Goal: Information Seeking & Learning: Learn about a topic

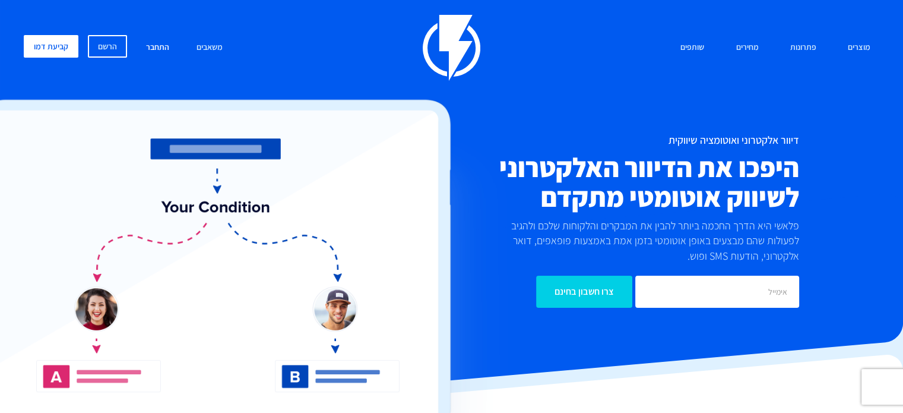
click at [162, 41] on link "התחבר" at bounding box center [157, 48] width 41 height 26
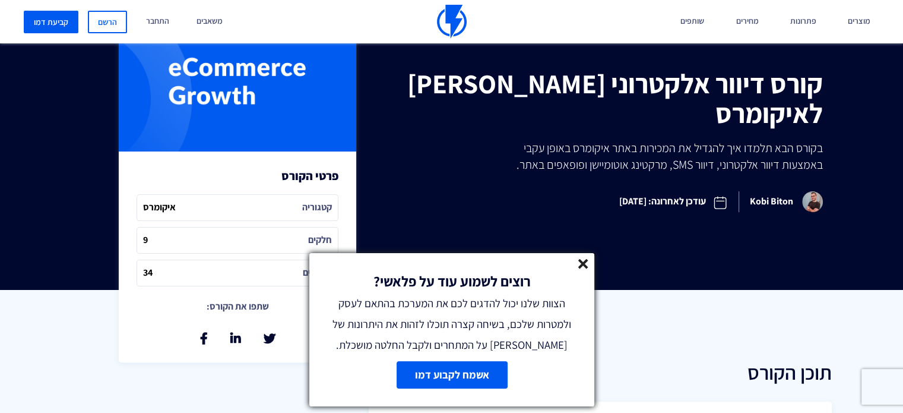
scroll to position [356, 0]
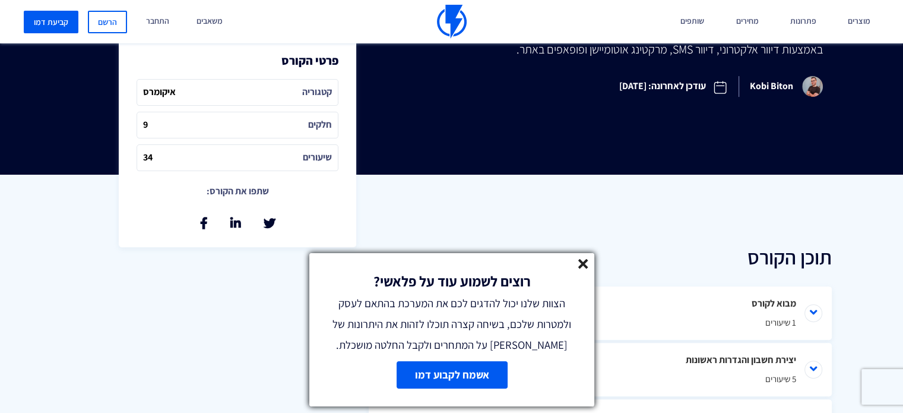
click at [587, 265] on line at bounding box center [583, 263] width 8 height 8
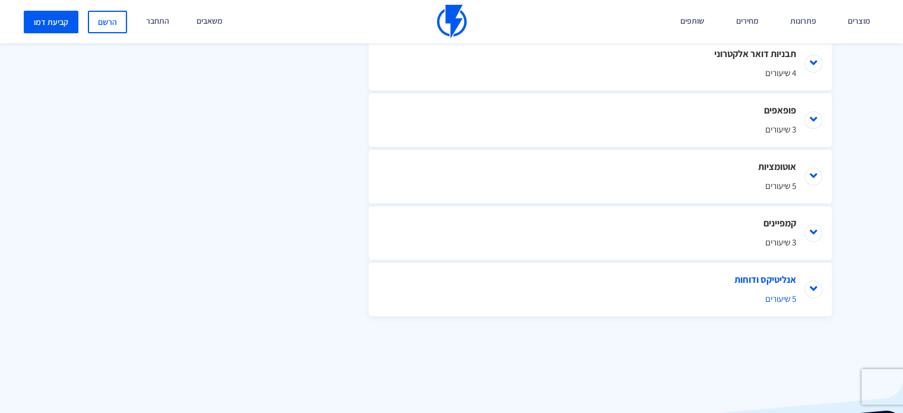
click at [670, 274] on li "אנליטיקס ודוחות 5 שיעורים" at bounding box center [600, 288] width 463 height 53
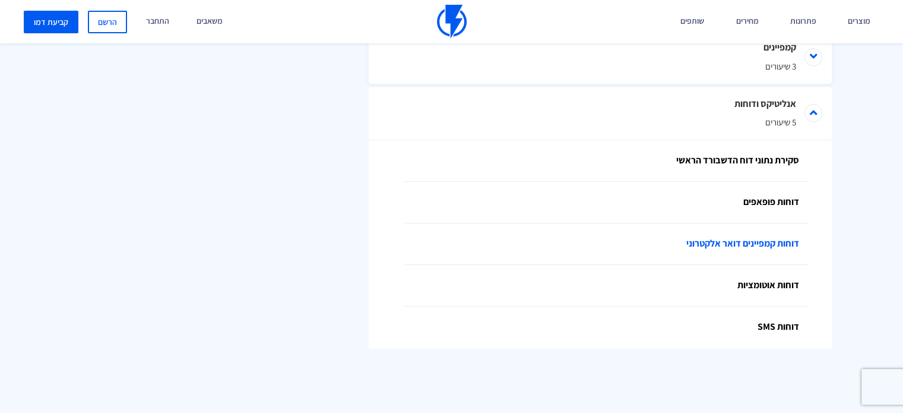
scroll to position [980, 0]
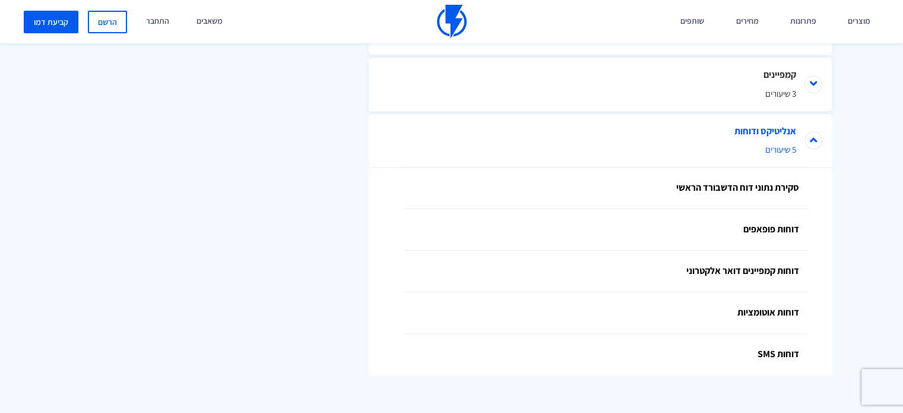
click at [661, 157] on li "אנליטיקס ודוחות 5 שיעורים" at bounding box center [600, 140] width 463 height 53
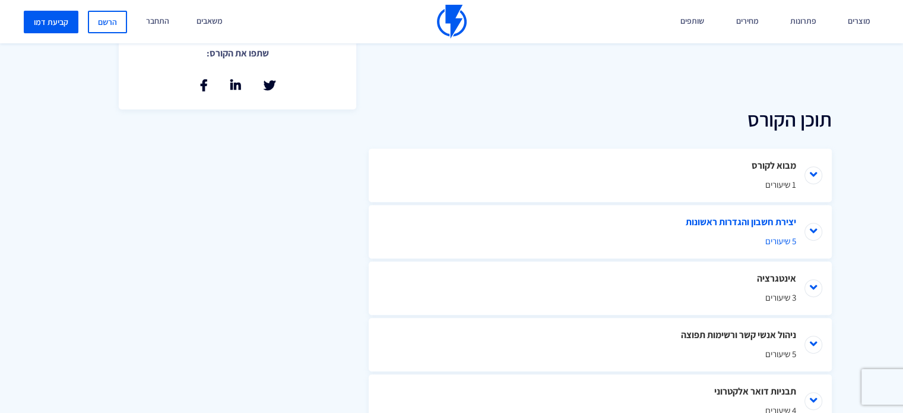
scroll to position [475, 0]
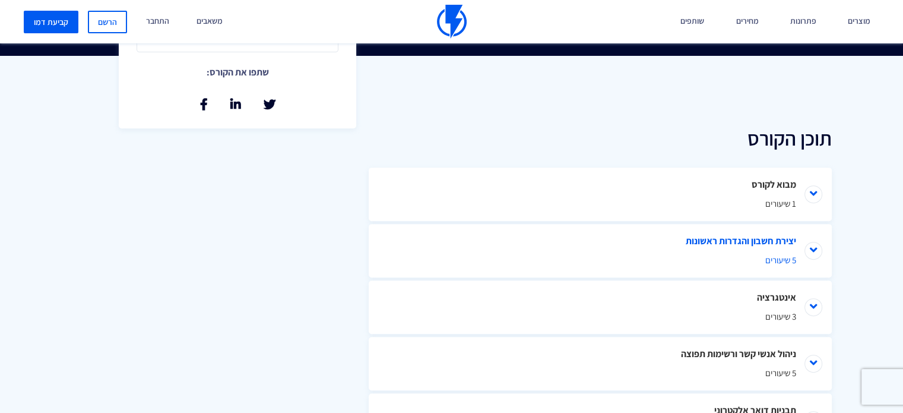
click at [646, 243] on li "יצירת חשבון והגדרות ראשונות 5 שיעורים" at bounding box center [600, 250] width 463 height 53
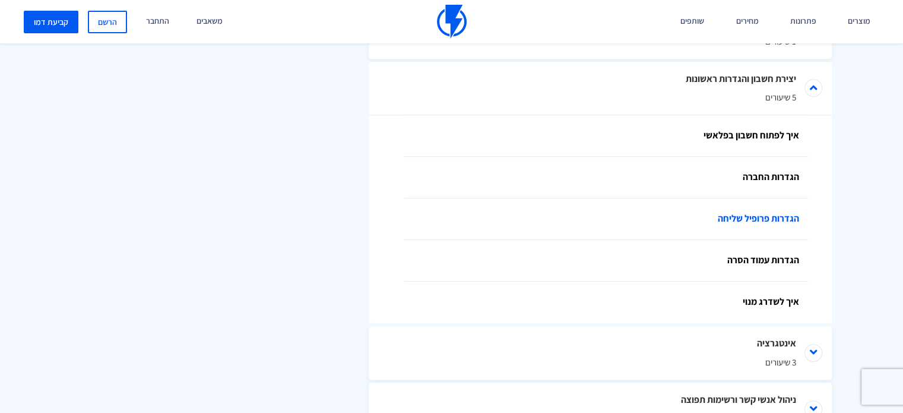
scroll to position [594, 0]
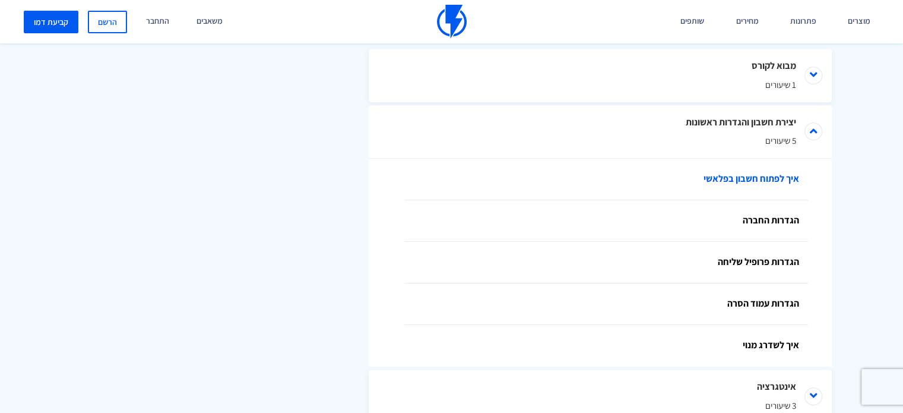
click at [735, 185] on link "איך לפתוח חשבון בפלאשי" at bounding box center [606, 180] width 404 height 42
click at [764, 216] on link "הגדרות החברה" at bounding box center [606, 221] width 404 height 42
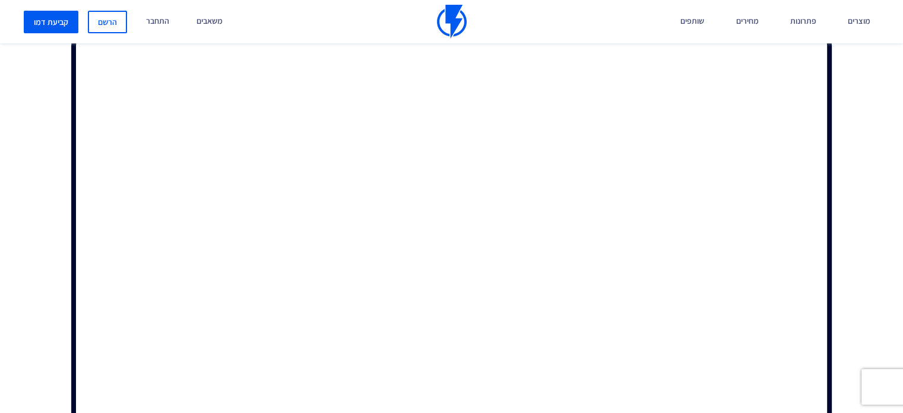
scroll to position [382, 0]
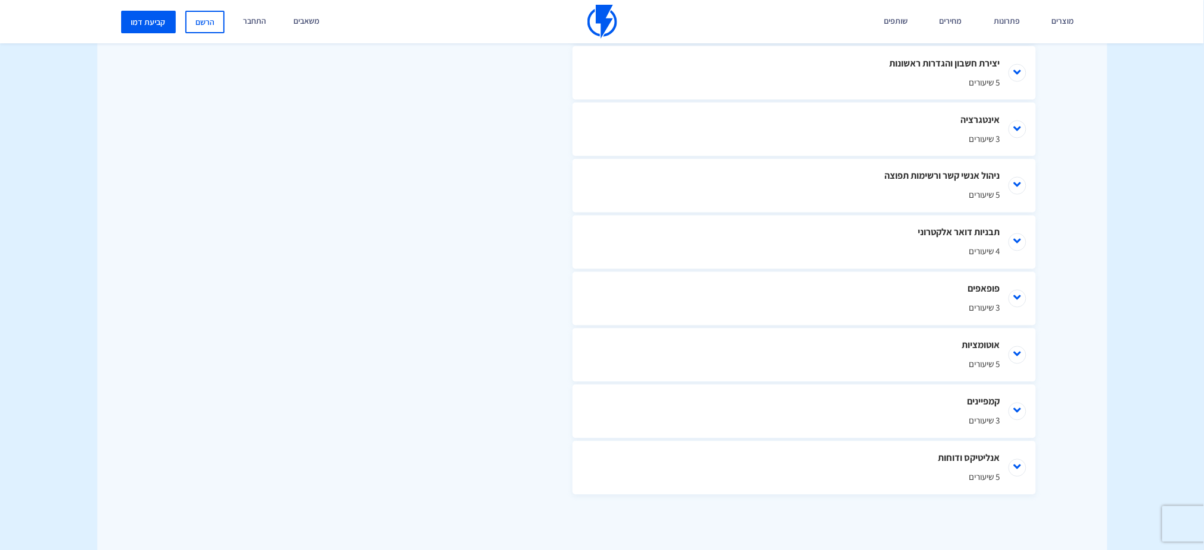
scroll to position [475, 0]
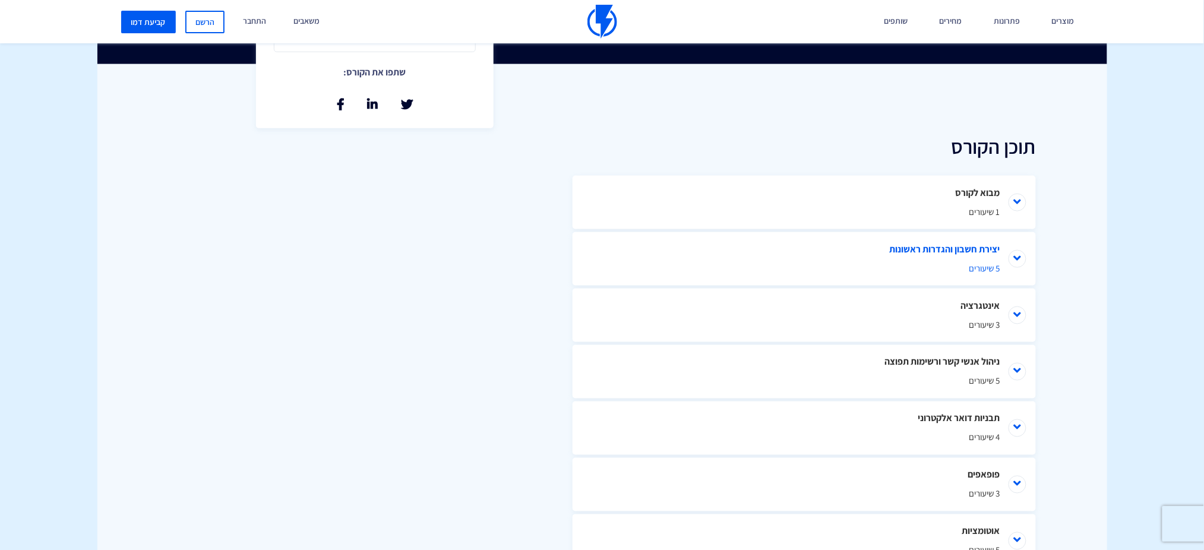
click at [1008, 261] on li "יצירת חשבון והגדרות ראשונות 5 שיעורים" at bounding box center [803, 258] width 463 height 53
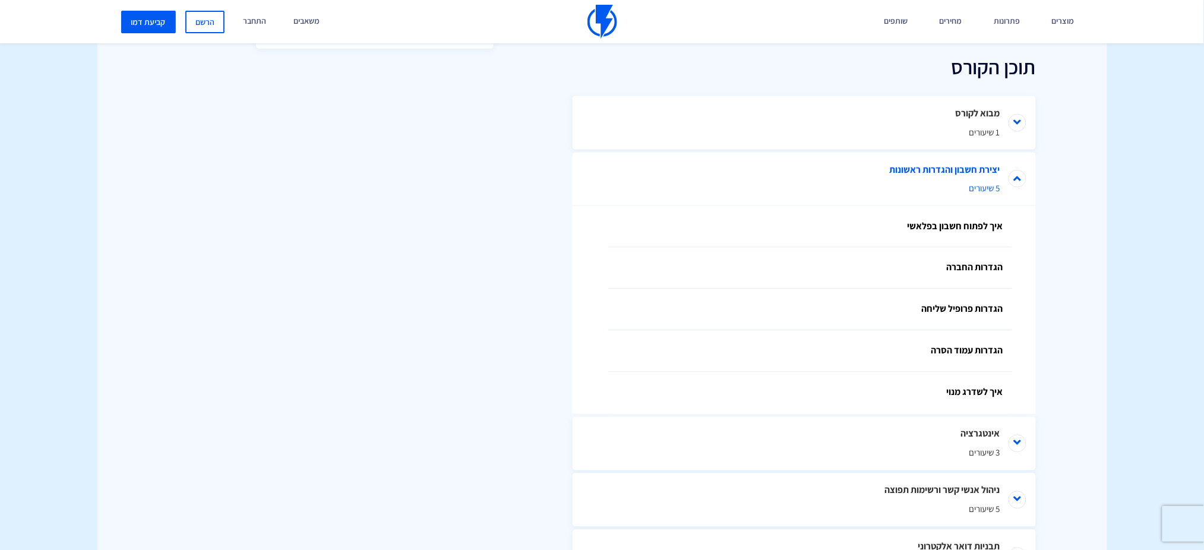
scroll to position [633, 0]
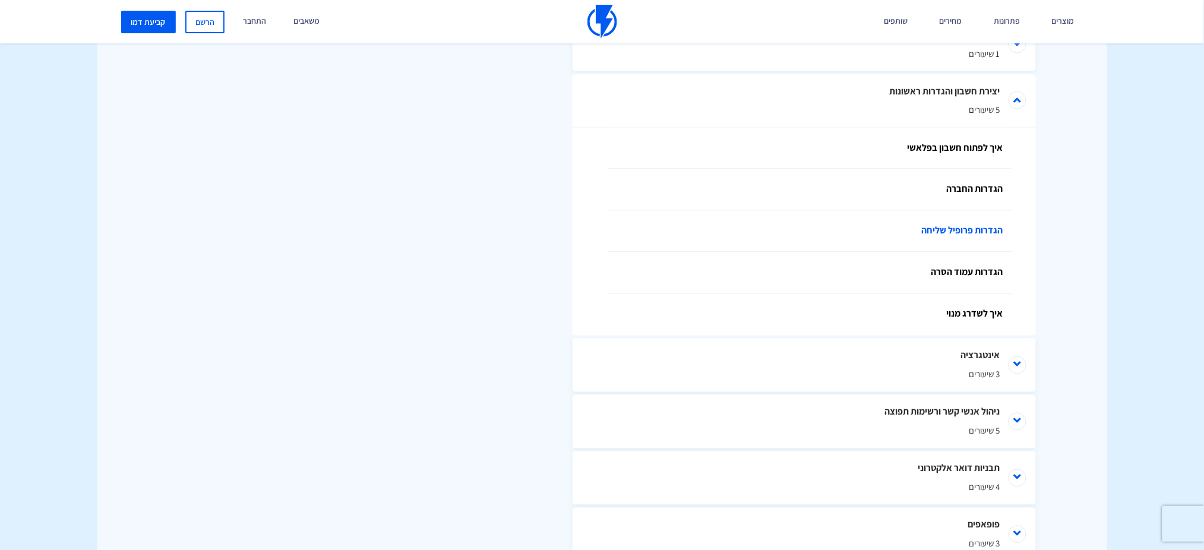
click at [995, 236] on link "הגדרות פרופיל שליחה" at bounding box center [810, 232] width 404 height 42
click at [931, 271] on link "הגדרות עמוד הסרה" at bounding box center [810, 273] width 404 height 42
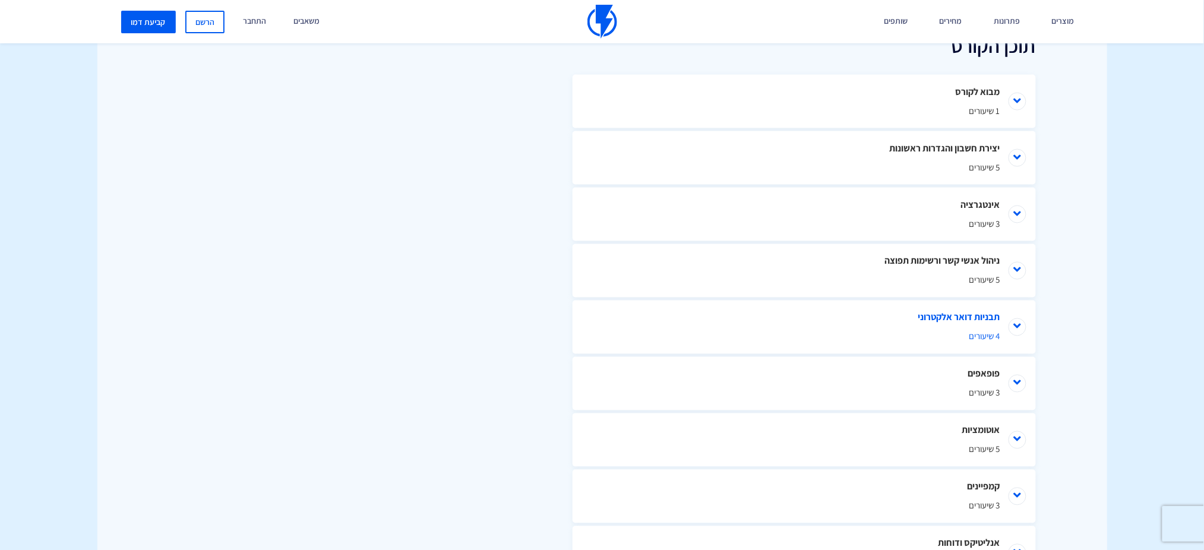
scroll to position [633, 0]
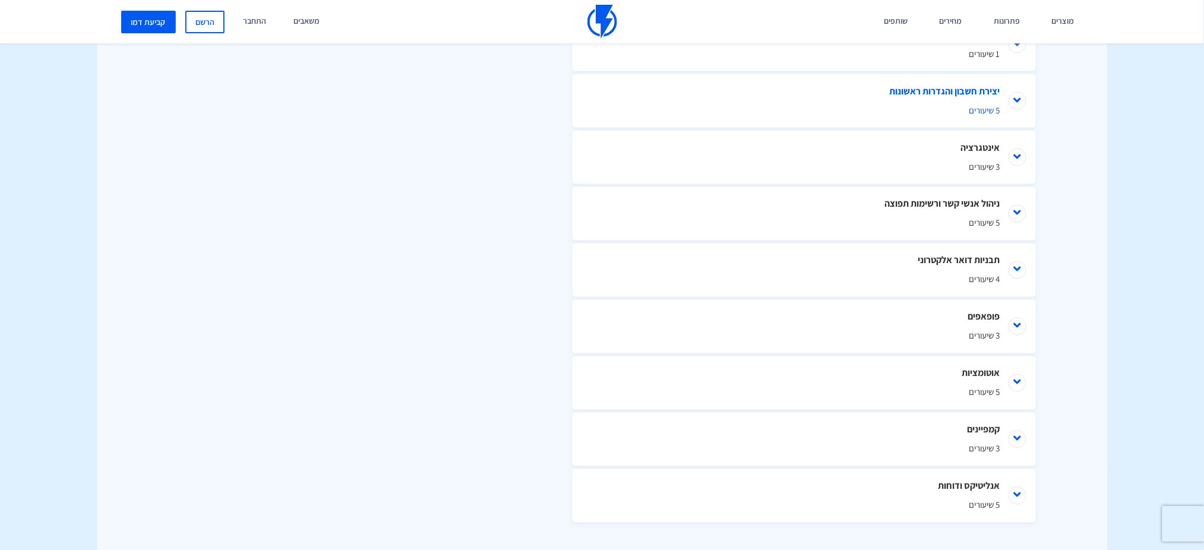
click at [1017, 102] on li "יצירת חשבון והגדרות ראשונות 5 שיעורים" at bounding box center [803, 100] width 463 height 53
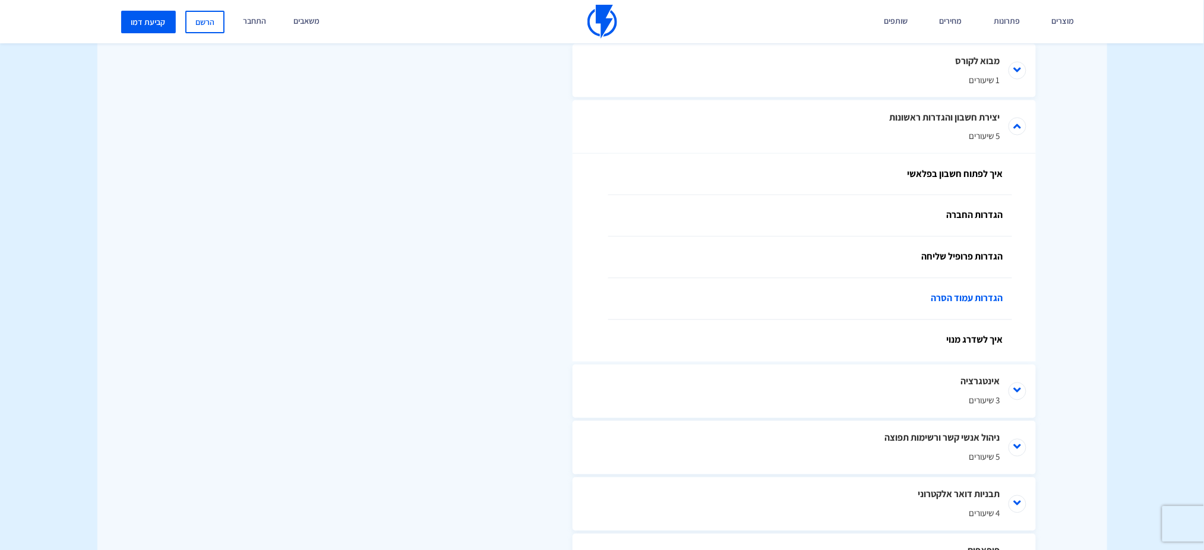
scroll to position [603, 0]
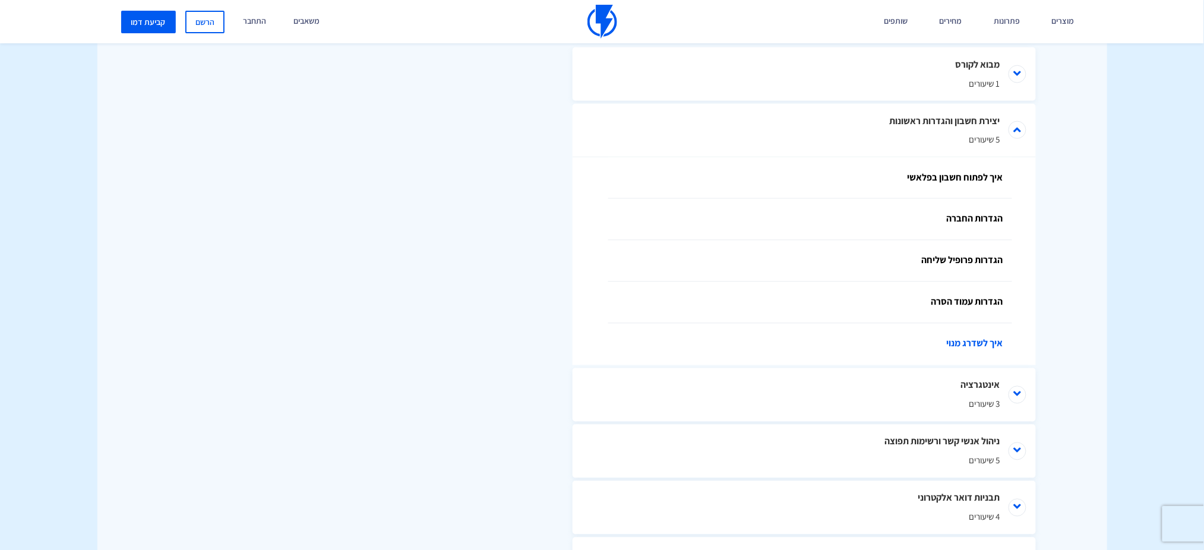
click at [980, 340] on link "איך לשדרג מנוי" at bounding box center [810, 345] width 404 height 42
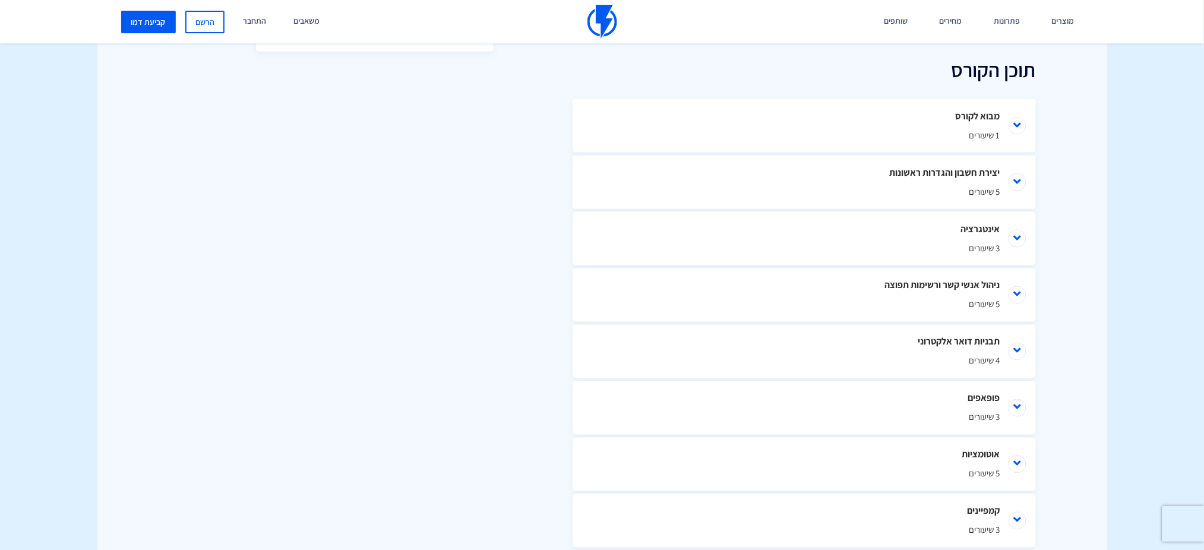
scroll to position [524, 0]
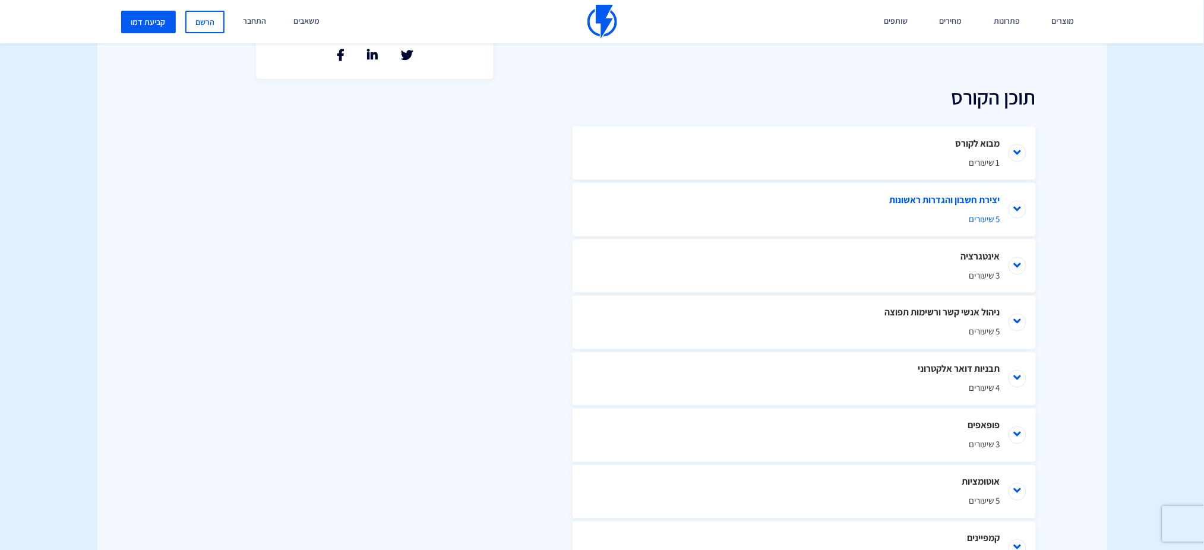
click at [1011, 211] on li "יצירת חשבון והגדרות ראשונות 5 שיעורים" at bounding box center [803, 209] width 463 height 53
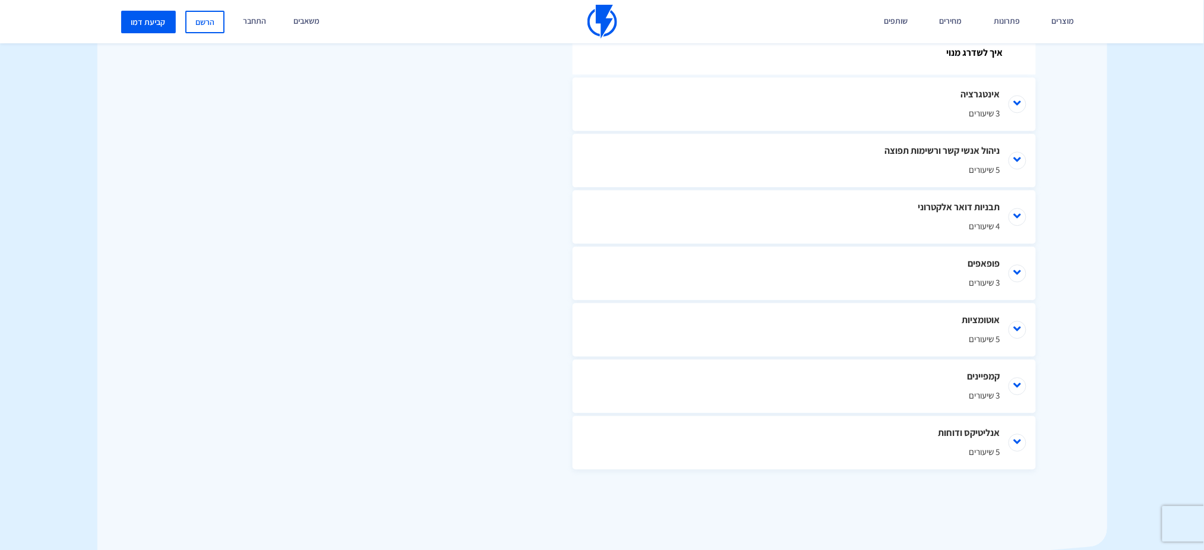
scroll to position [950, 0]
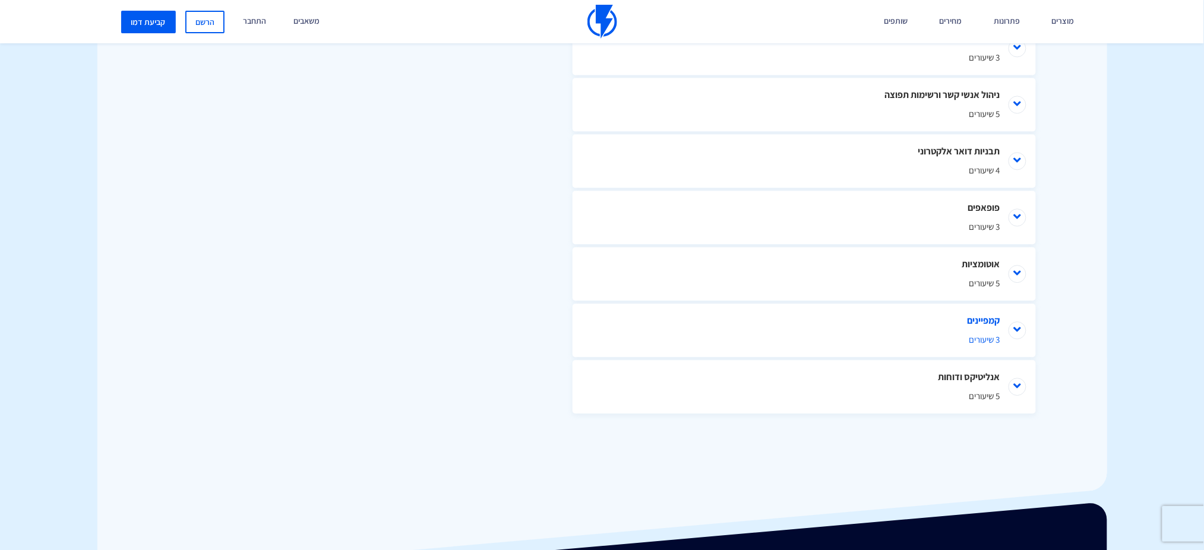
drag, startPoint x: 802, startPoint y: 314, endPoint x: 809, endPoint y: 321, distance: 9.7
click at [809, 321] on li "קמפיינים 3 שיעורים" at bounding box center [803, 329] width 463 height 53
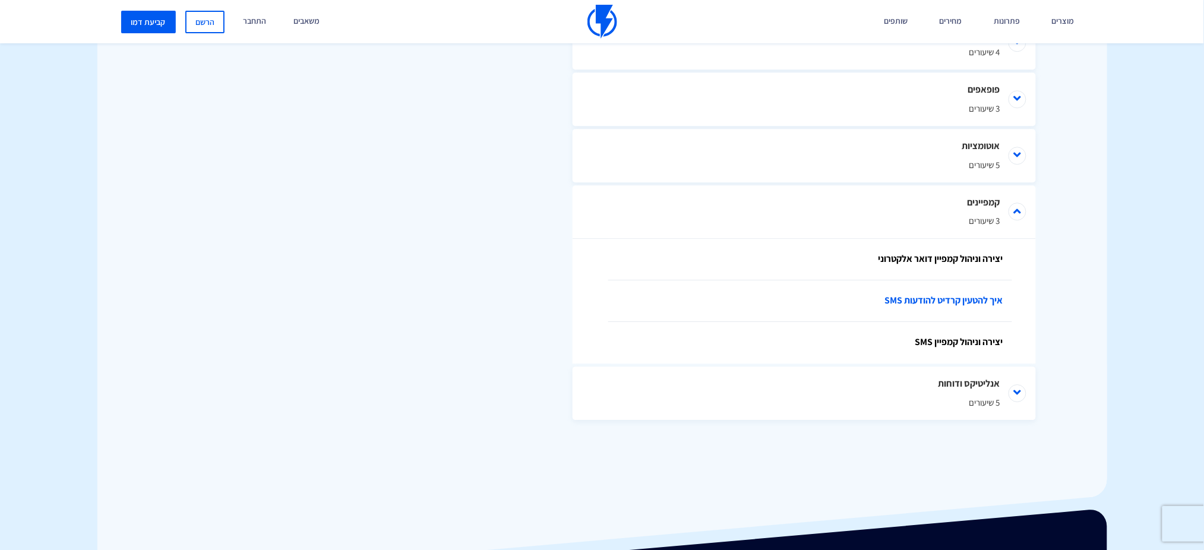
scroll to position [1075, 0]
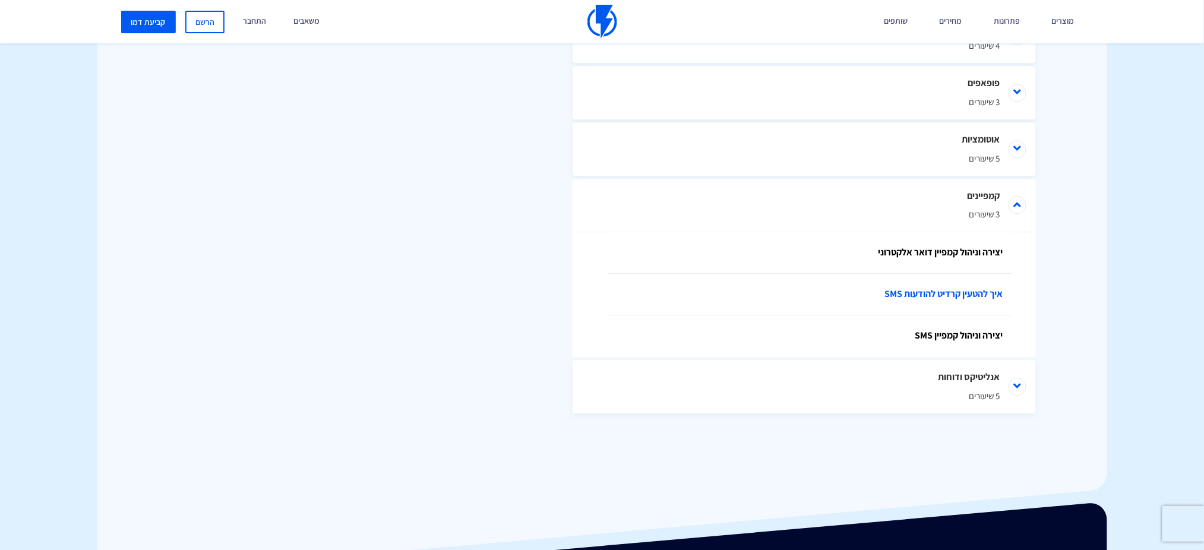
click at [787, 289] on link "איך להטעין קרדיט להודעות SMS" at bounding box center [810, 295] width 404 height 42
click at [1014, 390] on li "אנליטיקס ודוחות 5 שיעורים" at bounding box center [803, 386] width 463 height 53
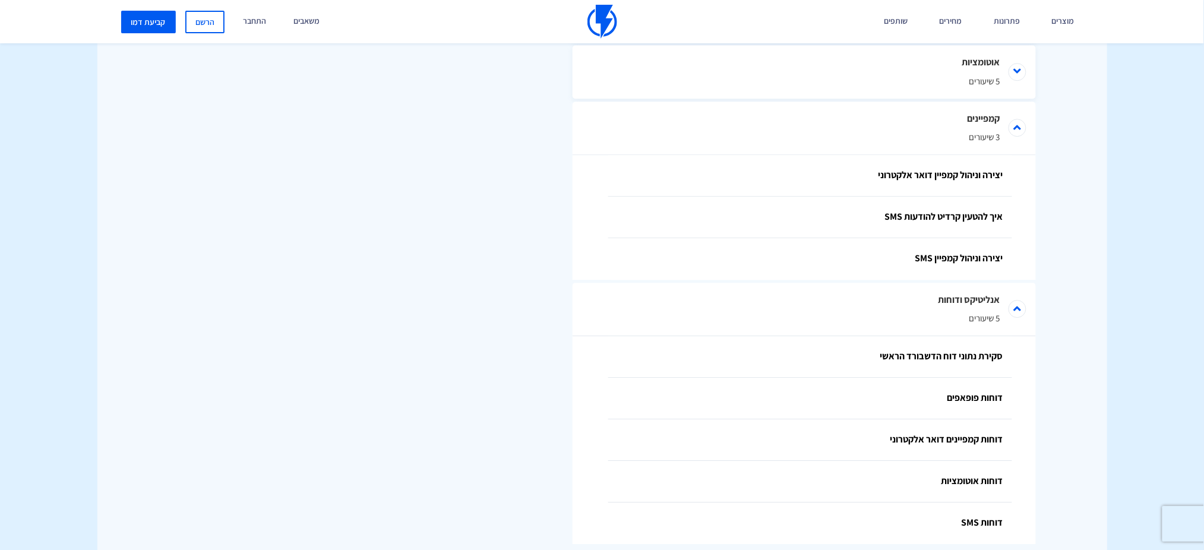
scroll to position [1124, 0]
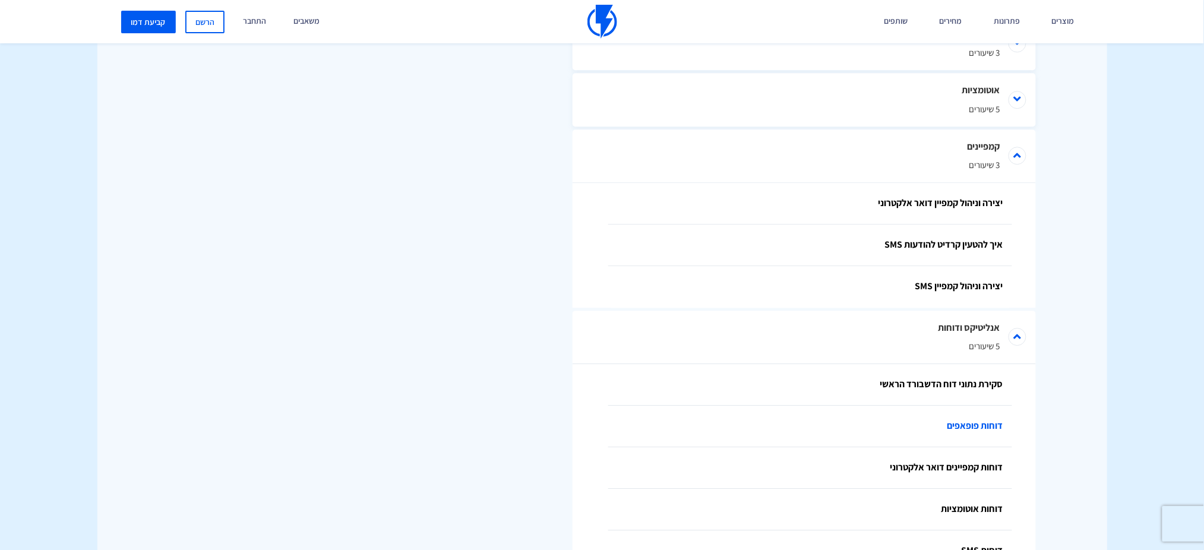
click at [992, 428] on link "דוחות פופאפים" at bounding box center [810, 427] width 404 height 42
click at [1026, 328] on li "אנליטיקס ודוחות 5 שיעורים" at bounding box center [803, 337] width 463 height 53
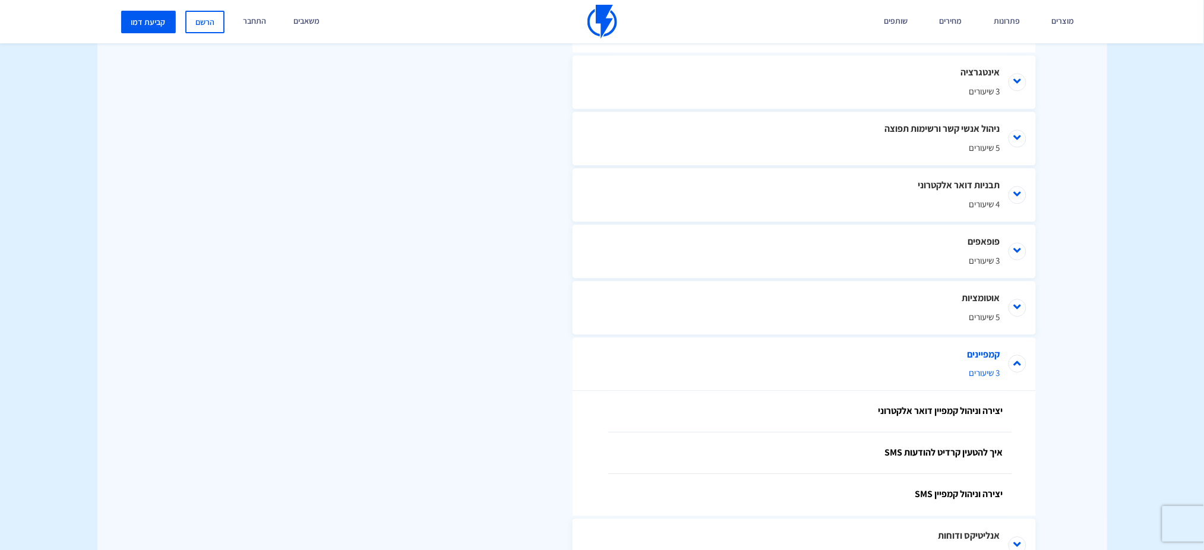
click at [1014, 373] on li "קמפיינים 3 שיעורים" at bounding box center [803, 363] width 463 height 53
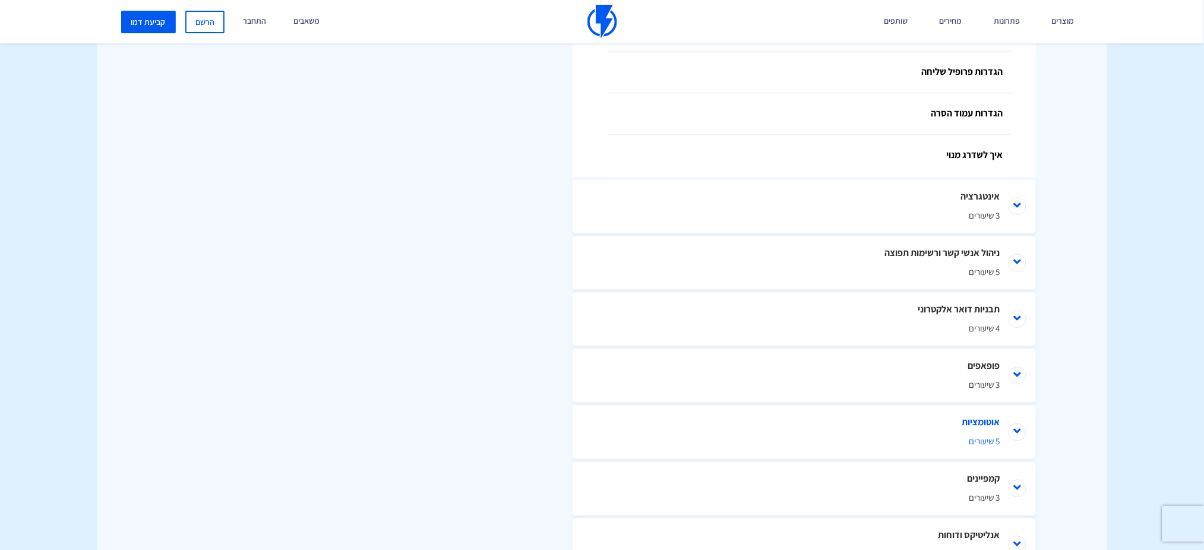
click at [1020, 423] on li "אוטומציות 5 שיעורים" at bounding box center [803, 432] width 463 height 53
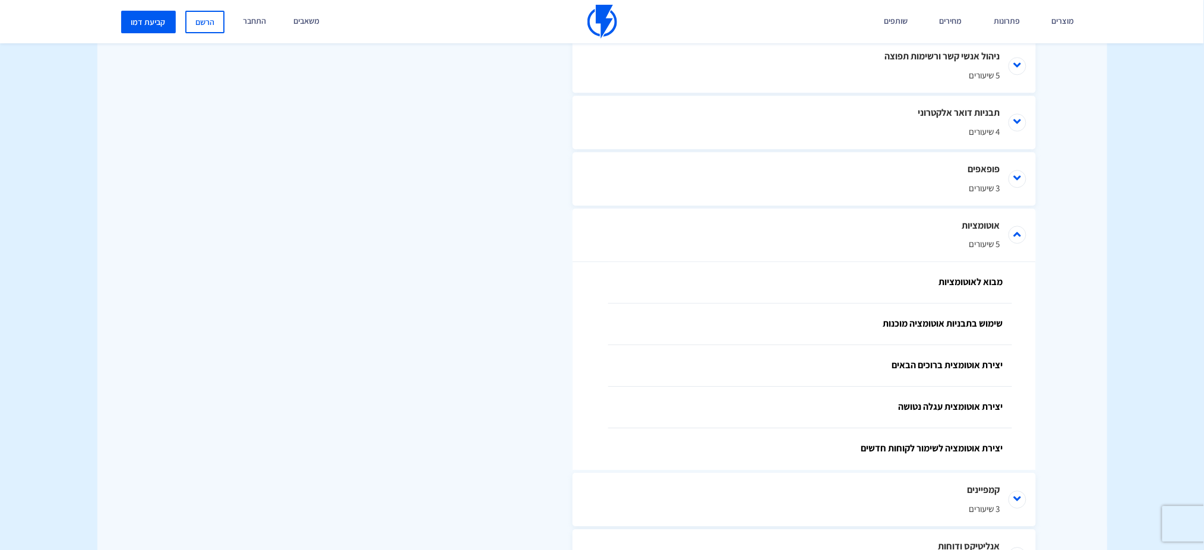
scroll to position [999, 0]
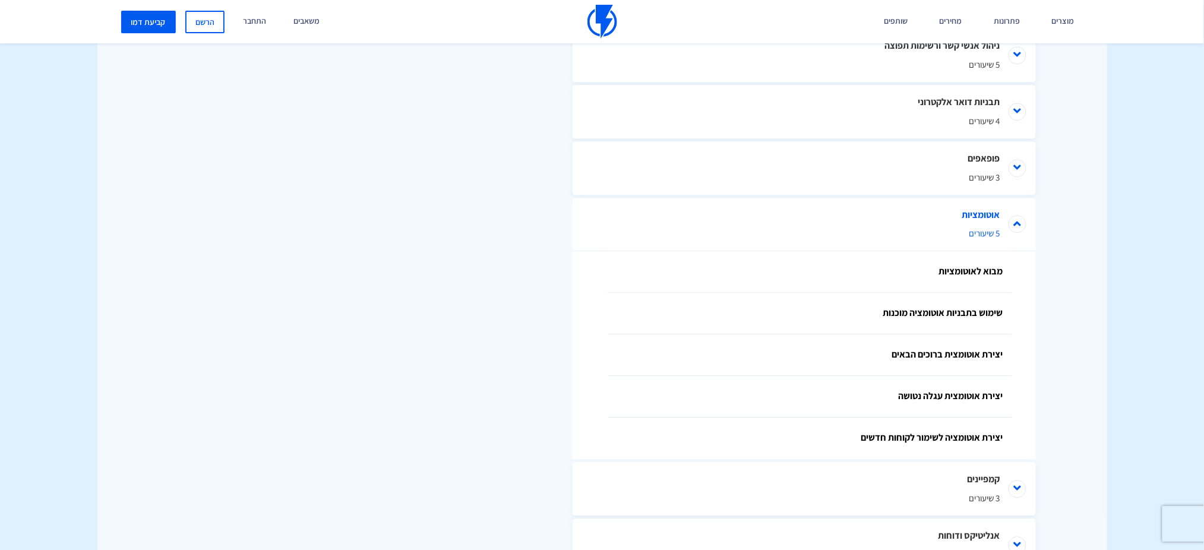
click at [1022, 226] on li "אוטומציות 5 שיעורים" at bounding box center [803, 224] width 463 height 53
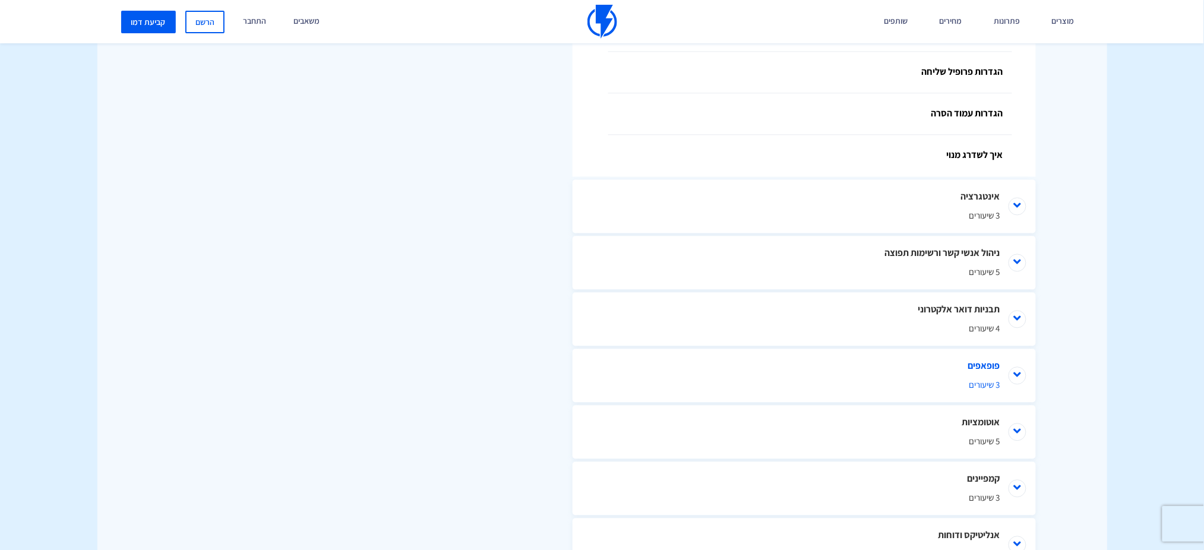
click at [1014, 384] on li "פופאפים 3 שיעורים" at bounding box center [803, 375] width 463 height 53
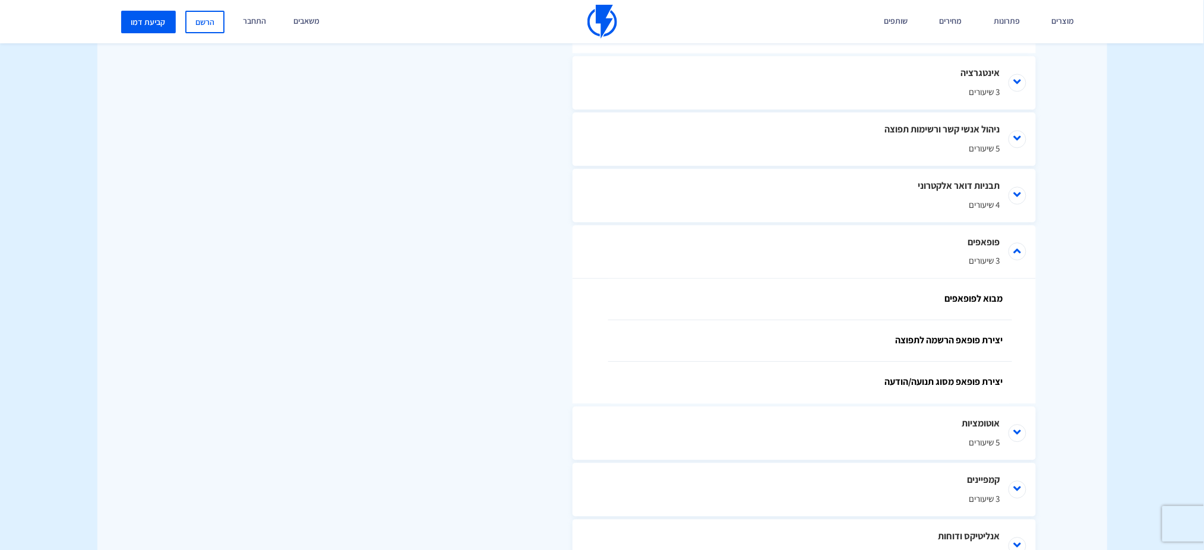
scroll to position [916, 0]
click at [1018, 195] on li "תבניות דואר אלקטרוני 4 שיעורים" at bounding box center [803, 194] width 463 height 53
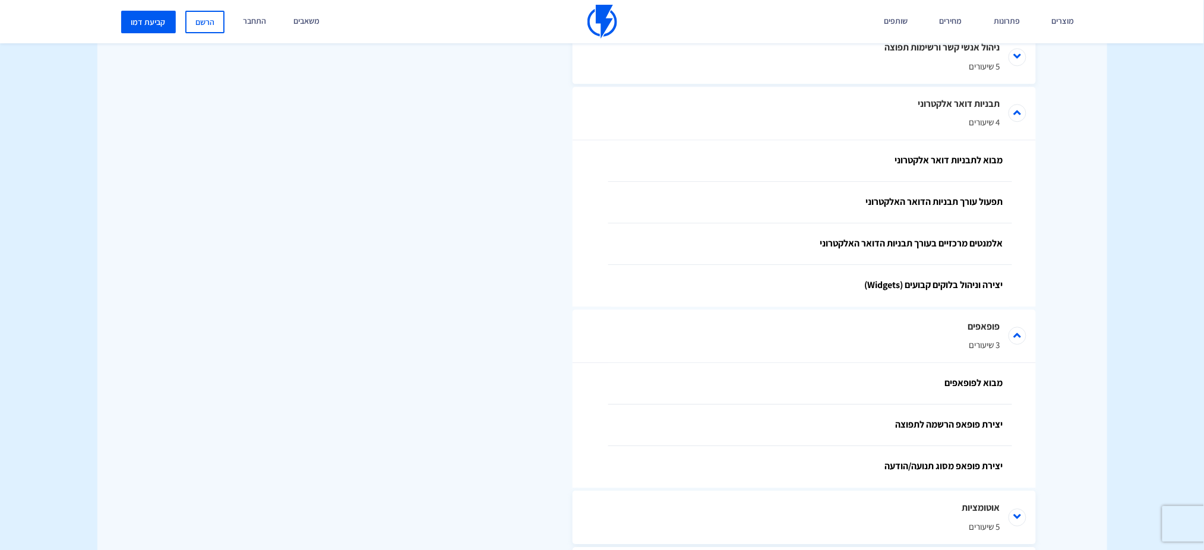
scroll to position [925, 0]
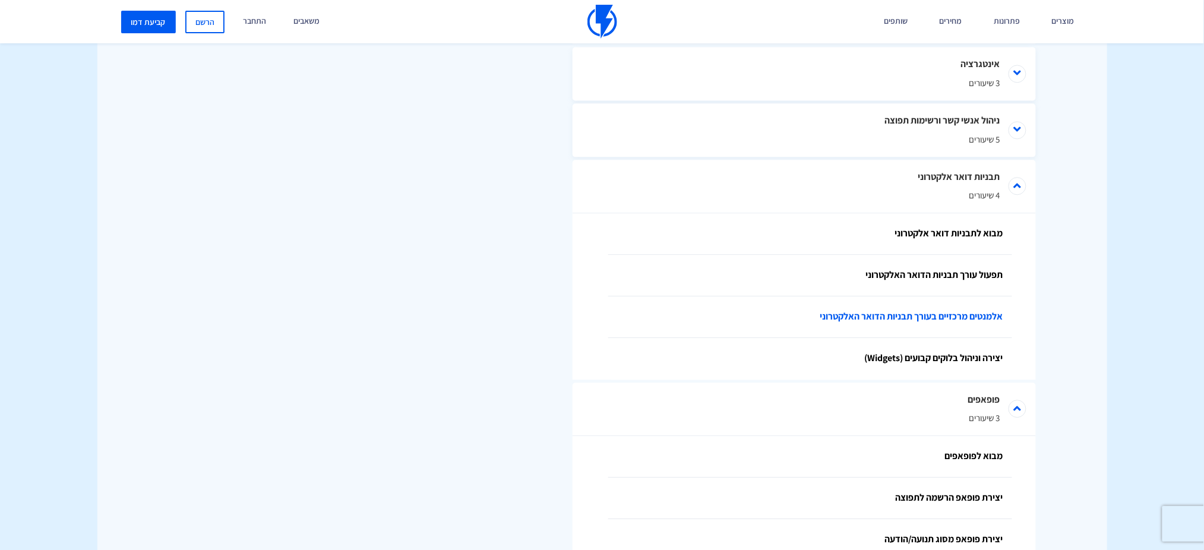
click at [947, 318] on link "אלמנטים מרכזיים בעורך תבניות הדואר האלקטרוני" at bounding box center [810, 317] width 404 height 42
click at [993, 368] on link "יצירה וניהול בלוקים קבועים (Widgets)" at bounding box center [810, 359] width 404 height 42
click at [995, 276] on link "תפעול עורך תבניות הדואר האלקטרוני" at bounding box center [810, 276] width 404 height 42
click at [1006, 198] on li "תבניות דואר אלקטרוני 4 שיעורים" at bounding box center [803, 186] width 463 height 53
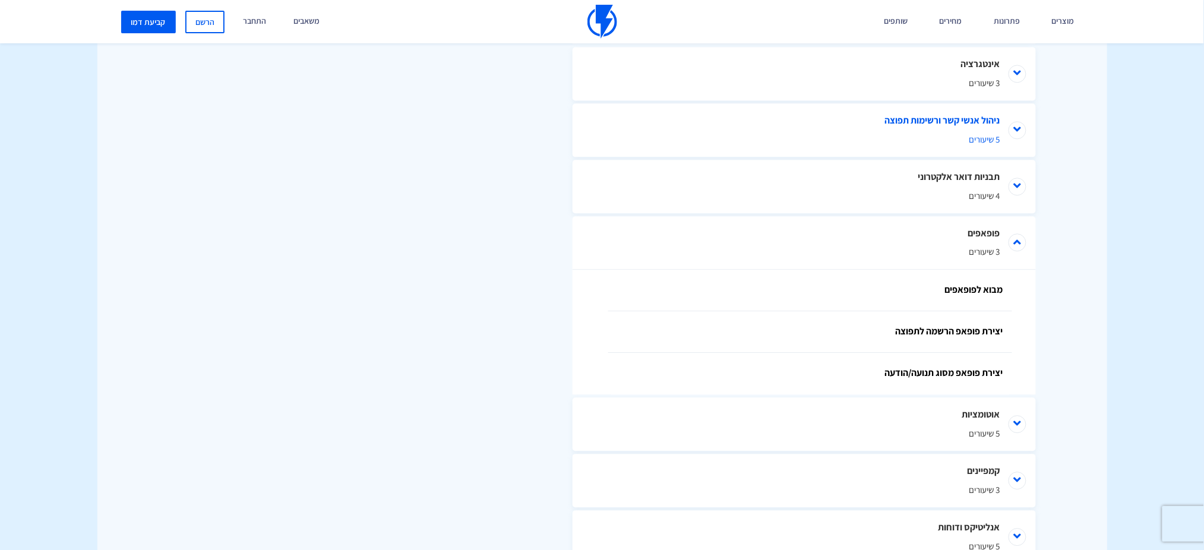
click at [1006, 142] on li "ניהול אנשי קשר ורשימות תפוצה 5 שיעורים" at bounding box center [803, 129] width 463 height 53
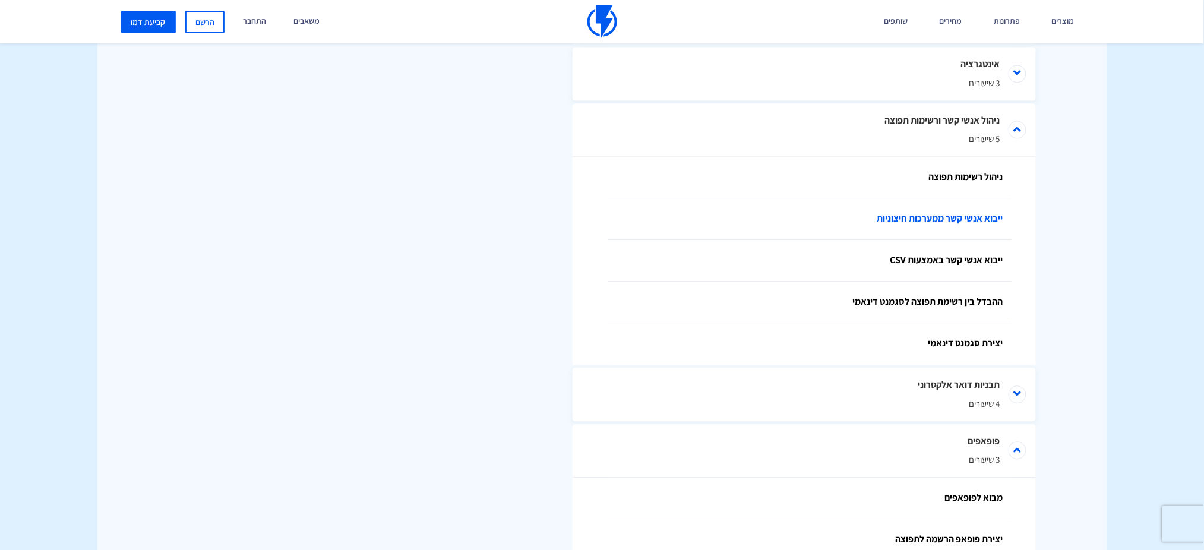
click at [971, 230] on link "ייבוא אנשי קשר ממערכות חיצוניות" at bounding box center [810, 219] width 404 height 42
click at [920, 266] on link "ייבוא אנשי קשר באמצעות CSV" at bounding box center [810, 261] width 404 height 42
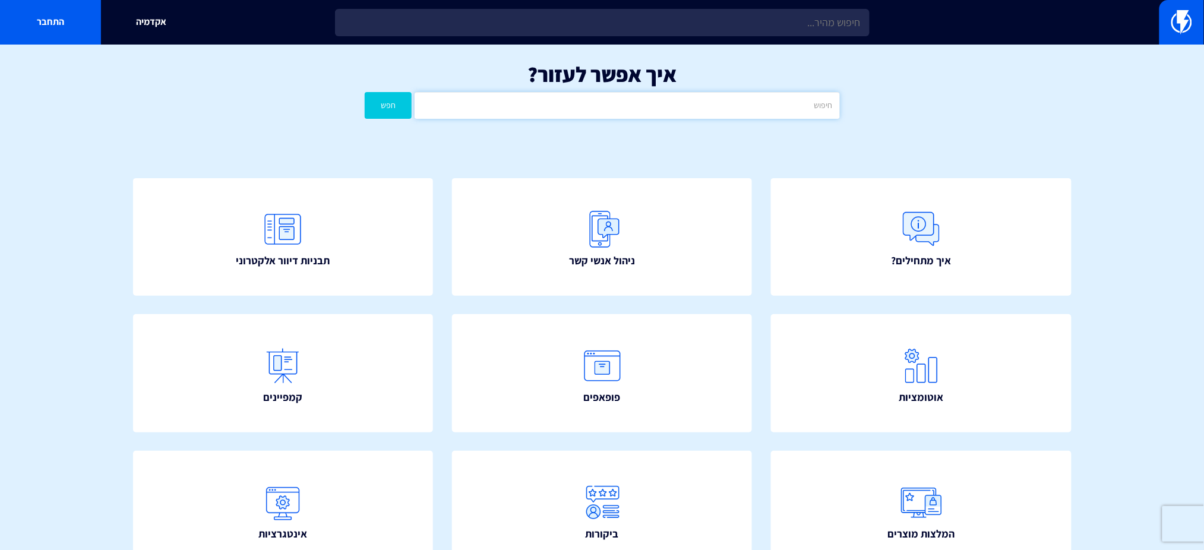
click at [618, 107] on input "text" at bounding box center [626, 105] width 425 height 27
type input "שעות פעילות"
click at [388, 99] on button "חפש" at bounding box center [389, 105] width 48 height 27
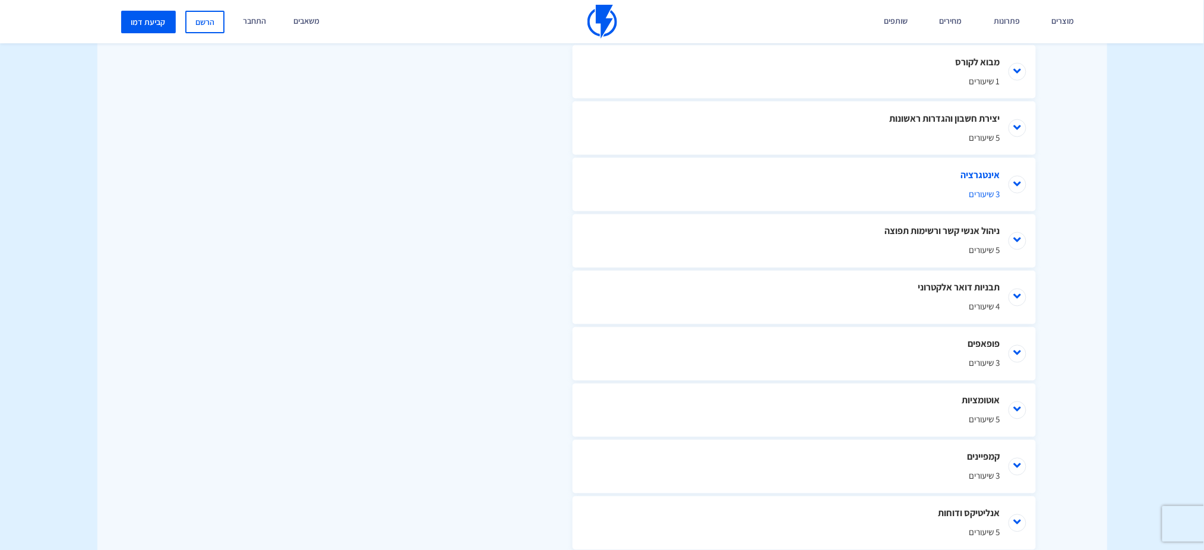
scroll to position [528, 0]
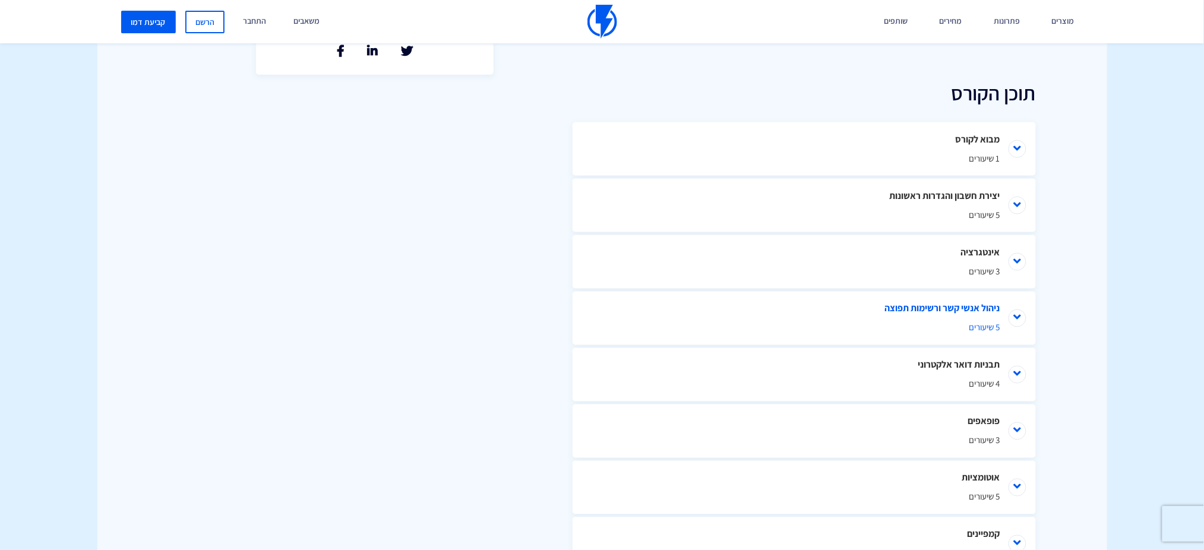
click at [1025, 310] on li "ניהול אנשי קשר ורשימות תפוצה 5 שיעורים" at bounding box center [803, 318] width 463 height 53
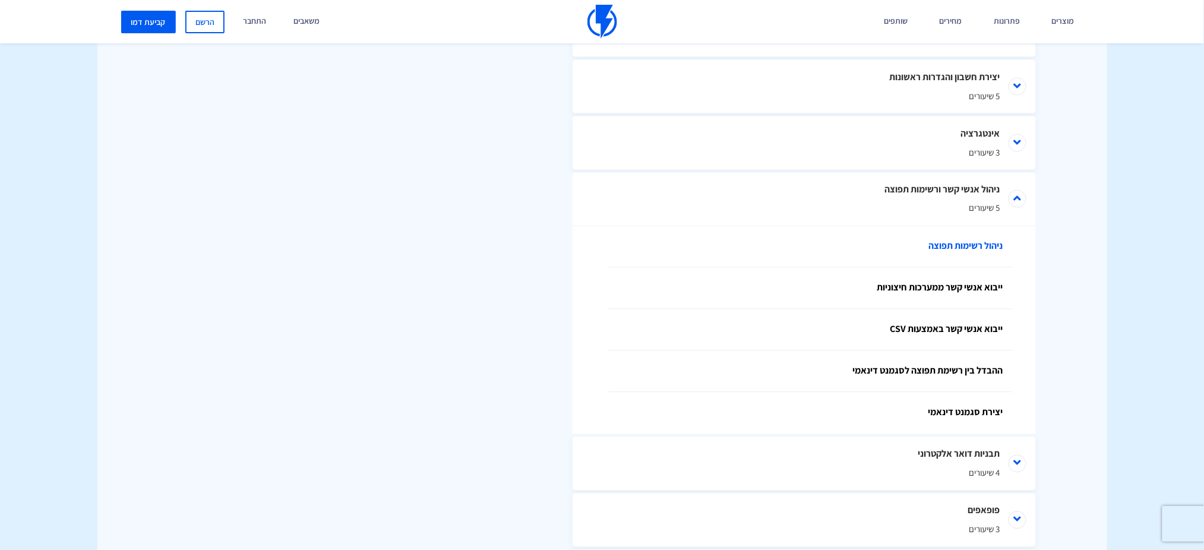
scroll to position [766, 0]
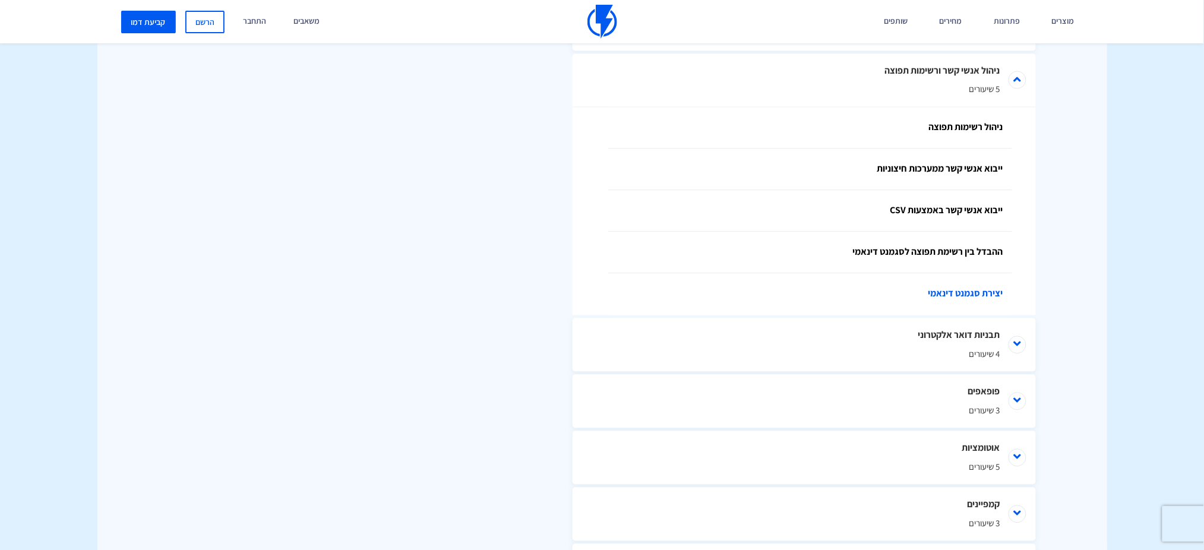
click at [960, 289] on link "יצירת סגמנט דינאמי" at bounding box center [810, 295] width 404 height 42
click at [942, 251] on link "ההבדל בין רשימת תפוצה לסגמנט דינאמי" at bounding box center [810, 253] width 404 height 42
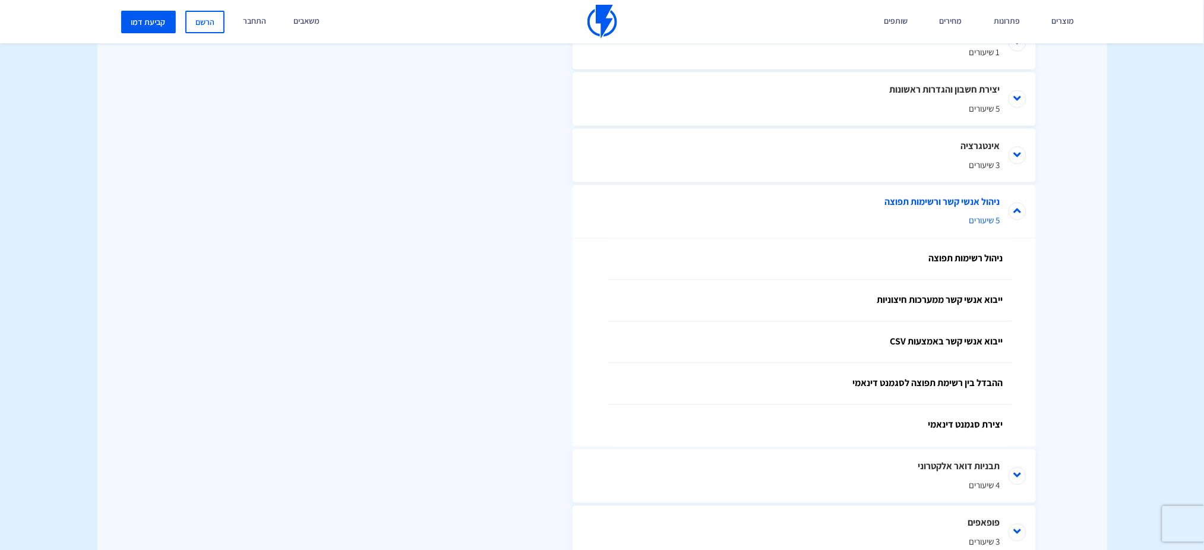
scroll to position [608, 0]
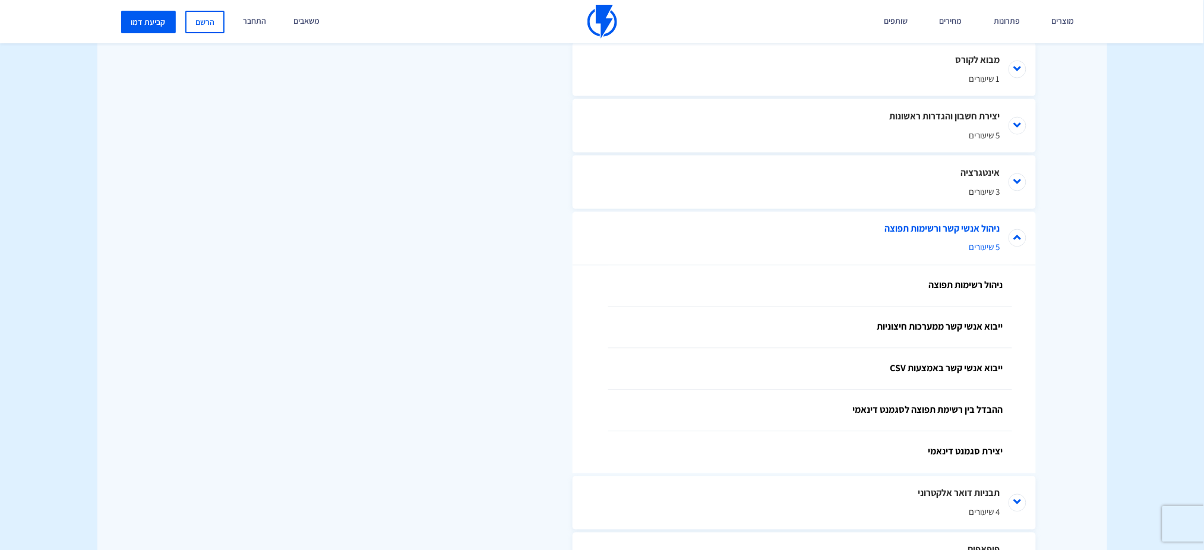
click at [1017, 246] on li "ניהול אנשי קשר ורשימות תפוצה 5 שיעורים" at bounding box center [803, 238] width 463 height 53
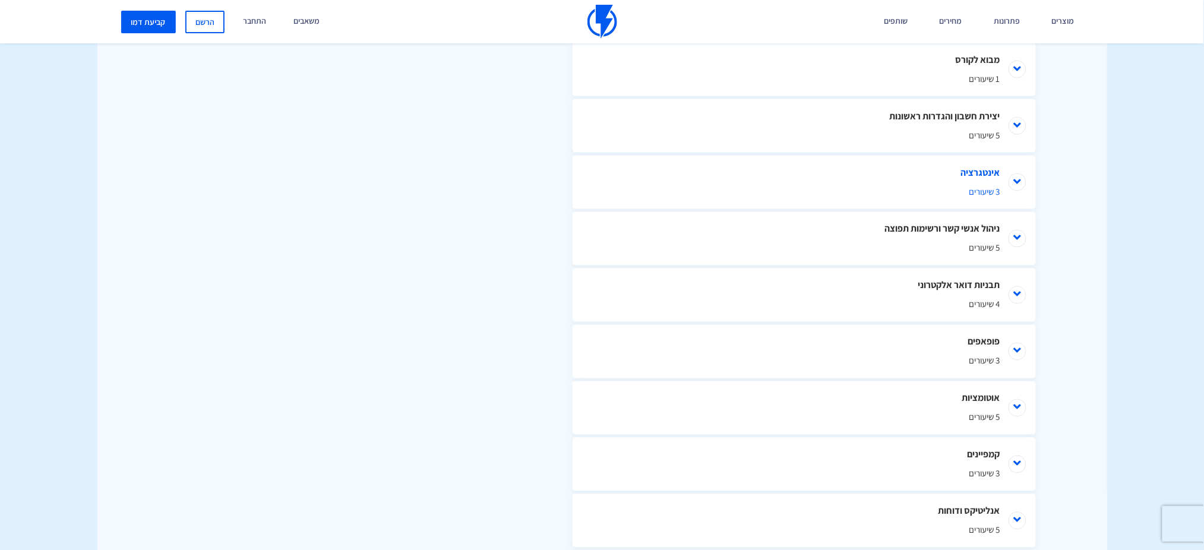
click at [1011, 189] on li "אינטגרציה 3 שיעורים" at bounding box center [803, 182] width 463 height 53
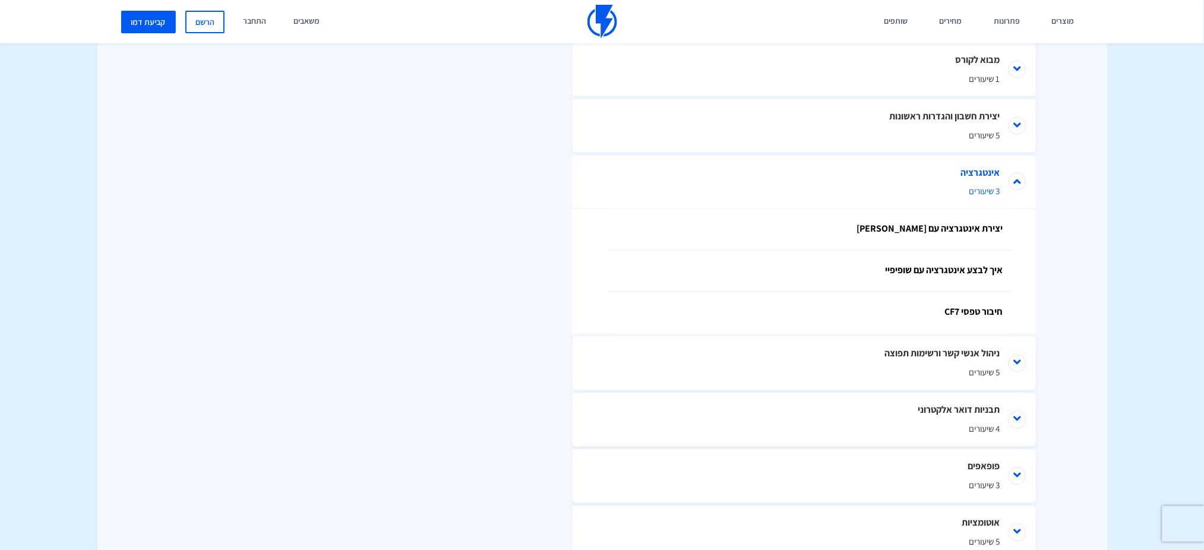
click at [1014, 188] on li "אינטגרציה 3 שיעורים" at bounding box center [803, 182] width 463 height 53
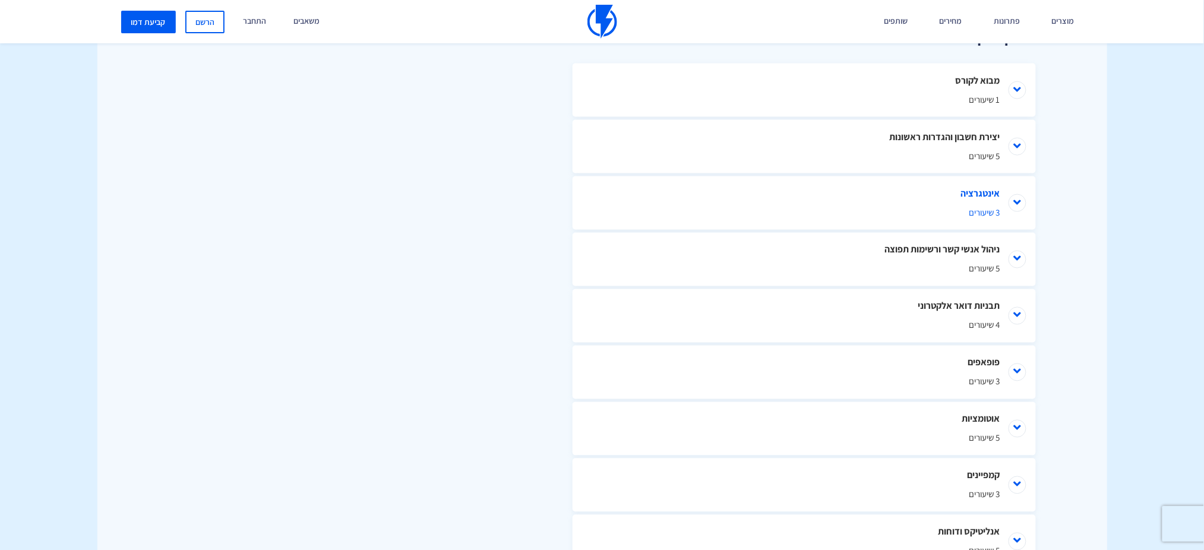
scroll to position [528, 0]
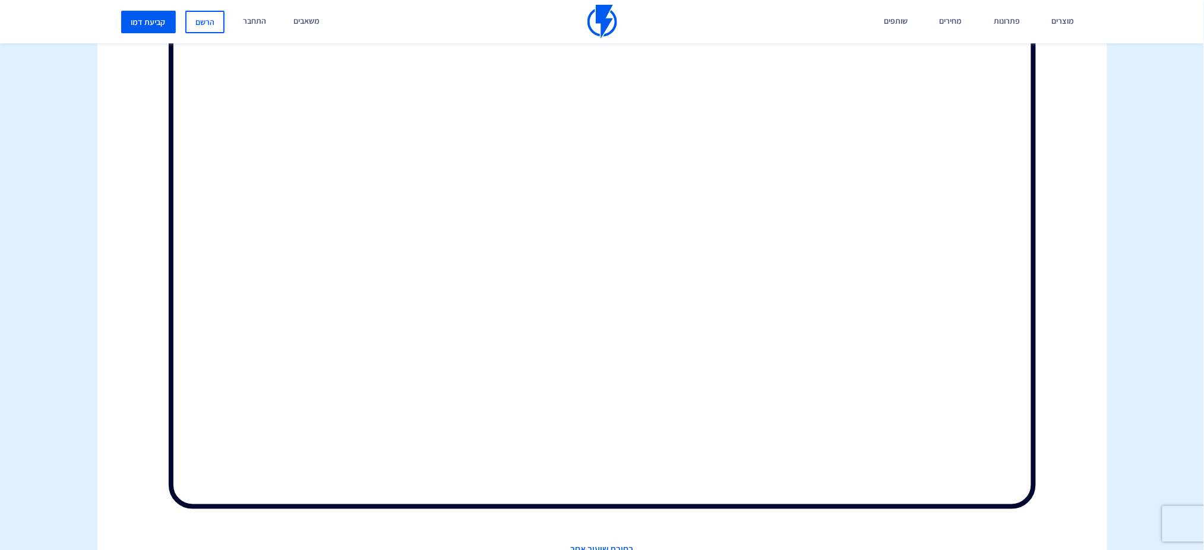
scroll to position [316, 0]
